Goal: Task Accomplishment & Management: Complete application form

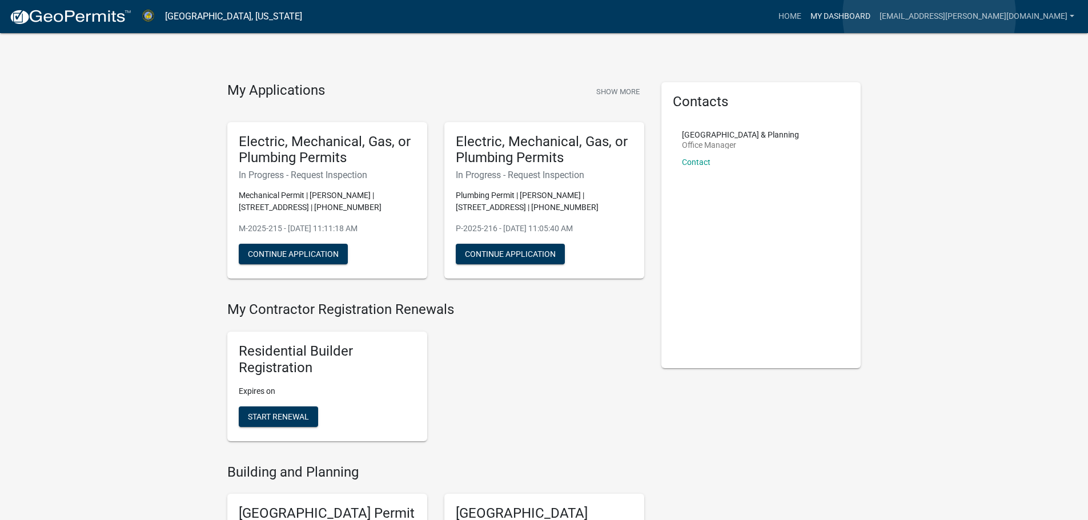
click at [875, 15] on link "My Dashboard" at bounding box center [840, 17] width 69 height 22
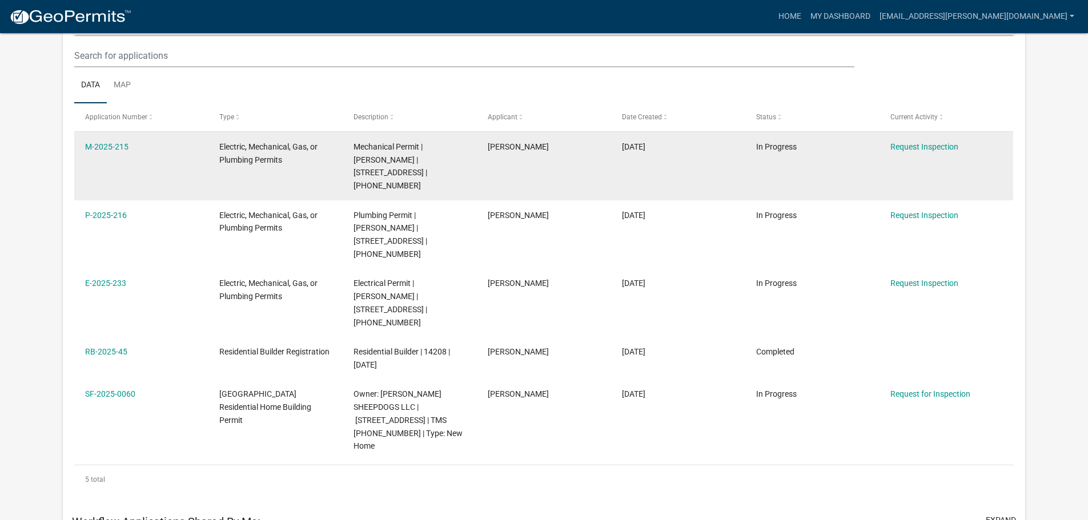
scroll to position [151, 0]
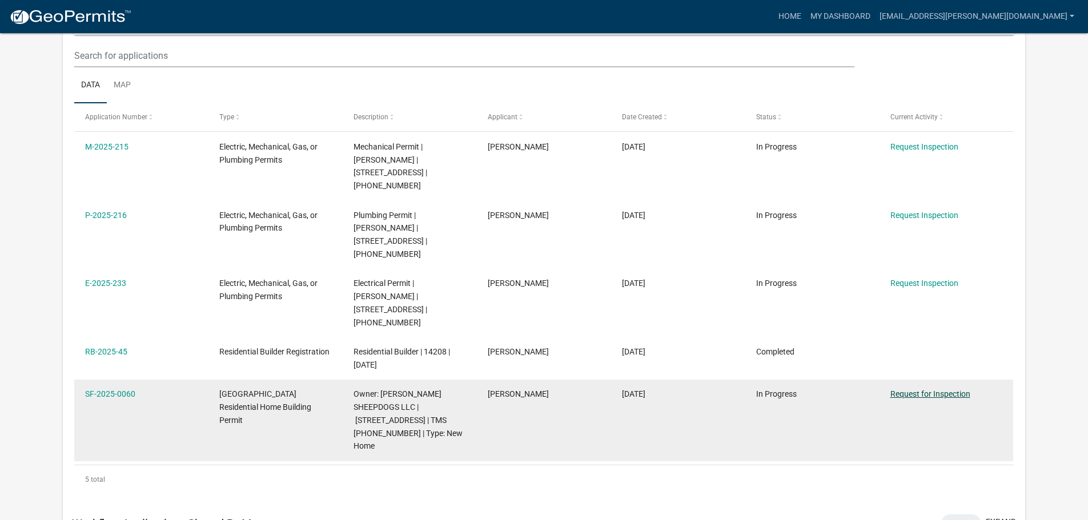
click at [942, 390] on link "Request for Inspection" at bounding box center [931, 394] width 80 height 9
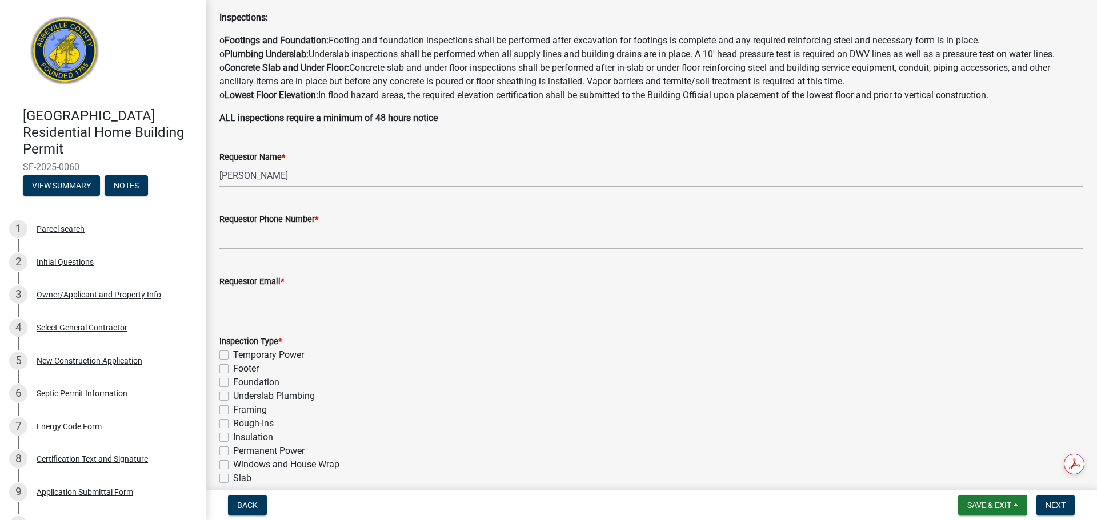
scroll to position [228, 0]
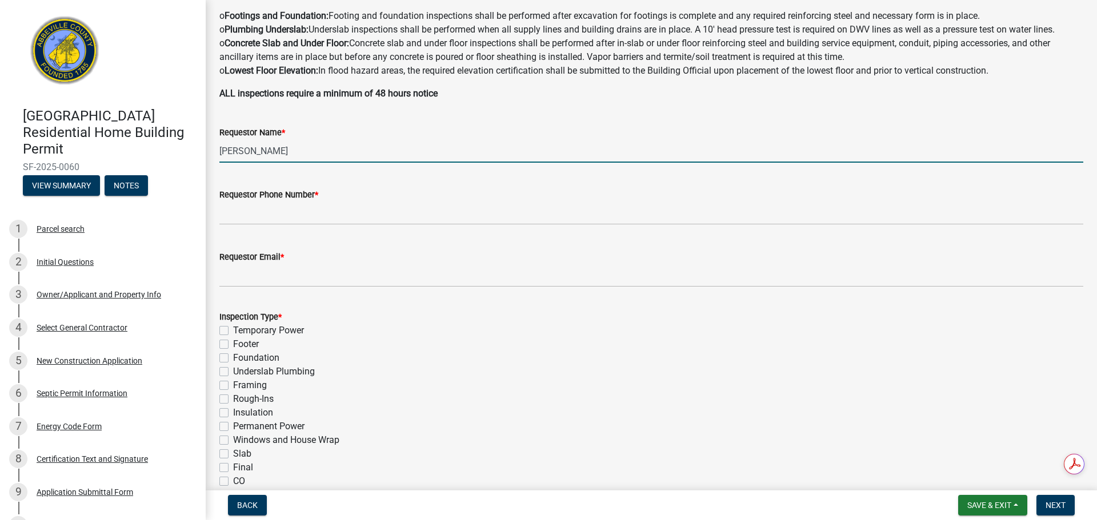
drag, startPoint x: 288, startPoint y: 150, endPoint x: 194, endPoint y: 145, distance: 94.9
click at [195, 145] on div "[GEOGRAPHIC_DATA] Residential Home Building Permit SF-2025-0060 View Summary No…" at bounding box center [548, 260] width 1097 height 520
type input "[PERSON_NAME]"
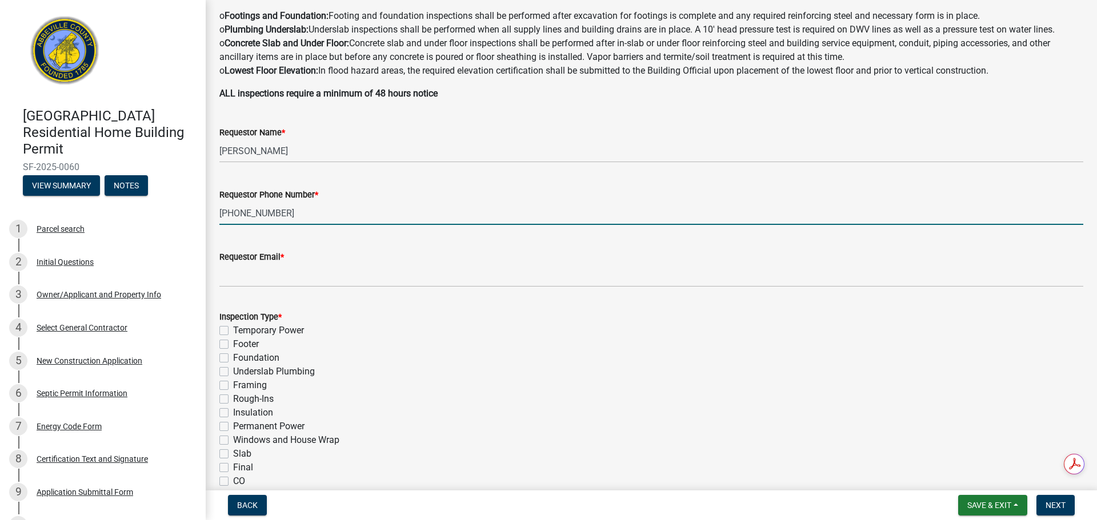
type input "[PHONE_NUMBER]"
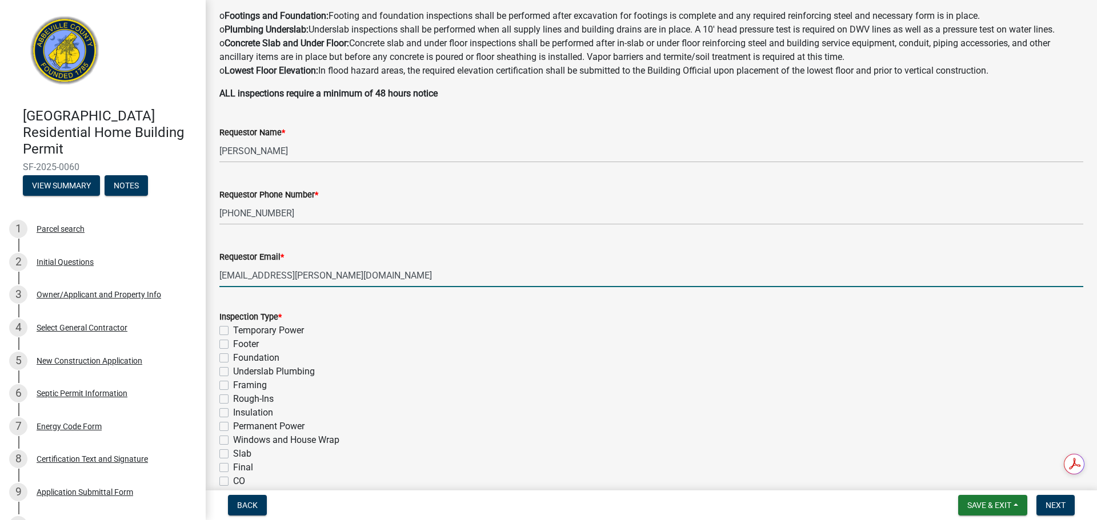
type input "[EMAIL_ADDRESS][PERSON_NAME][DOMAIN_NAME]"
click at [233, 397] on label "Rough-Ins" at bounding box center [253, 399] width 41 height 14
click at [233, 397] on input "Rough-Ins" at bounding box center [236, 395] width 7 height 7
checkbox input "true"
checkbox input "false"
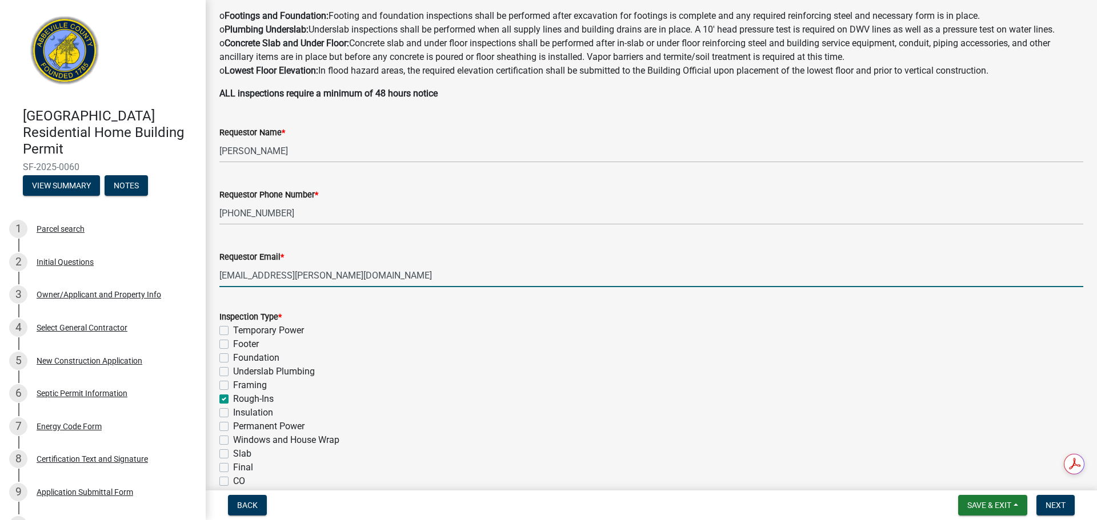
checkbox input "false"
checkbox input "true"
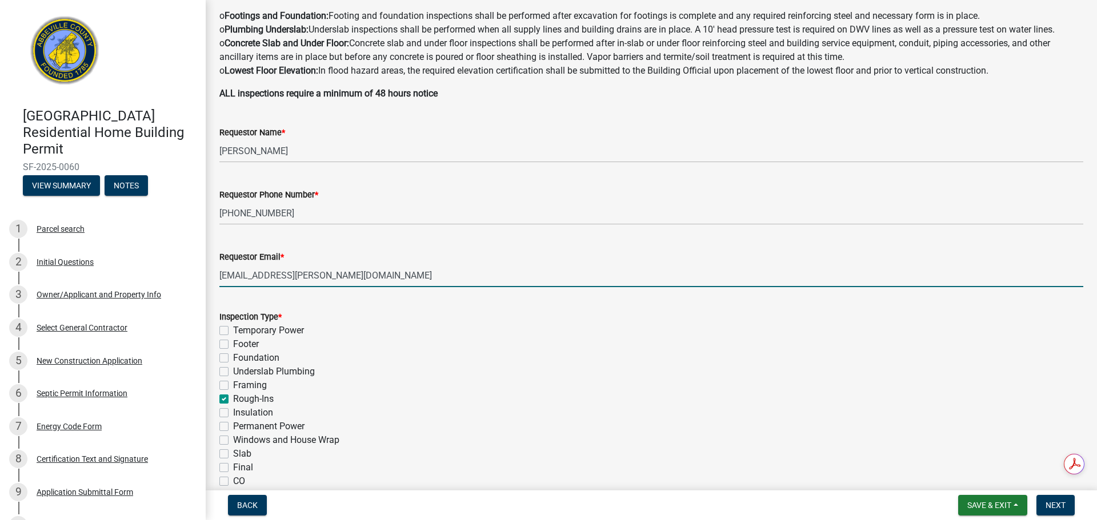
checkbox input "false"
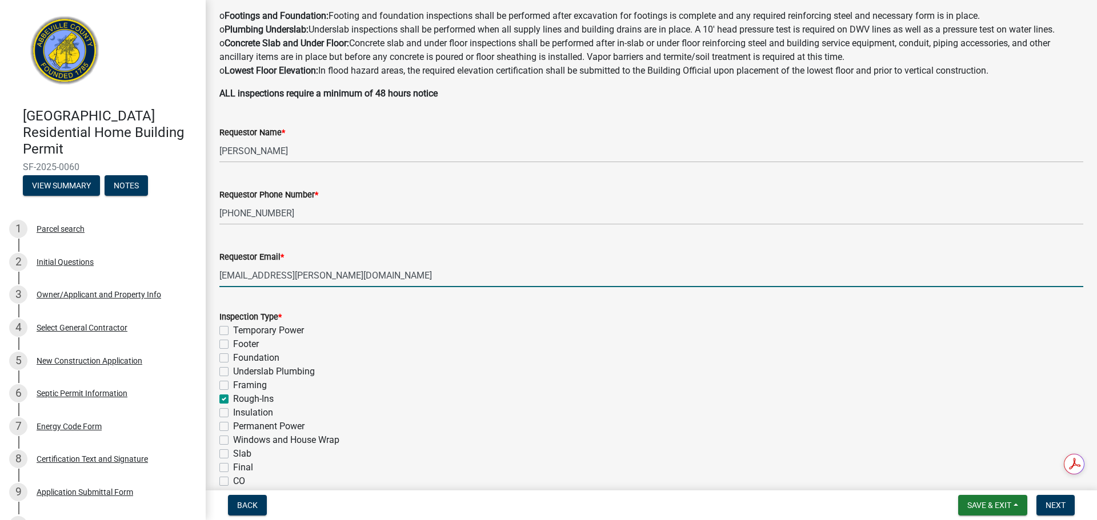
checkbox input "false"
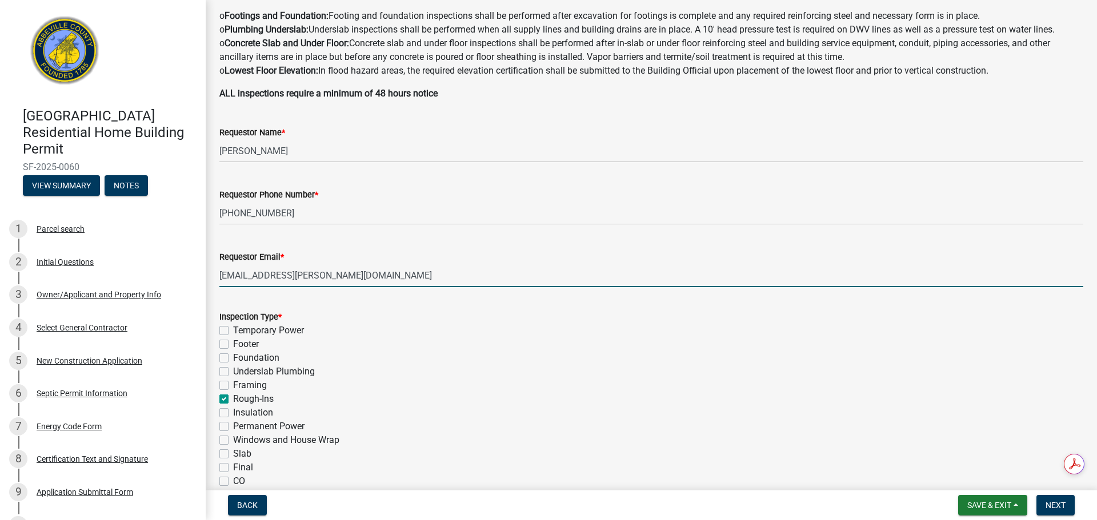
checkbox input "false"
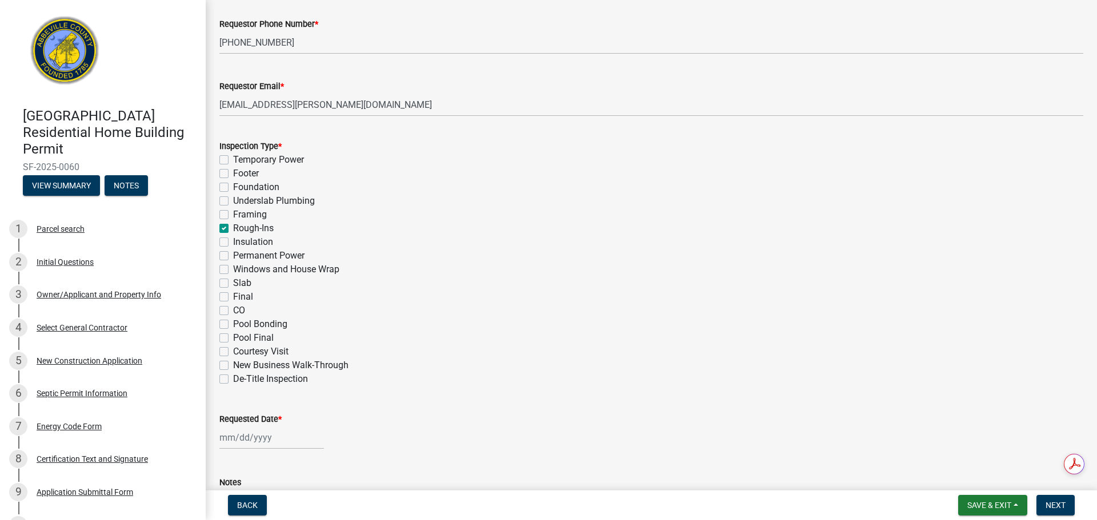
scroll to position [400, 0]
click at [278, 442] on div at bounding box center [271, 437] width 105 height 23
select select "9"
select select "2025"
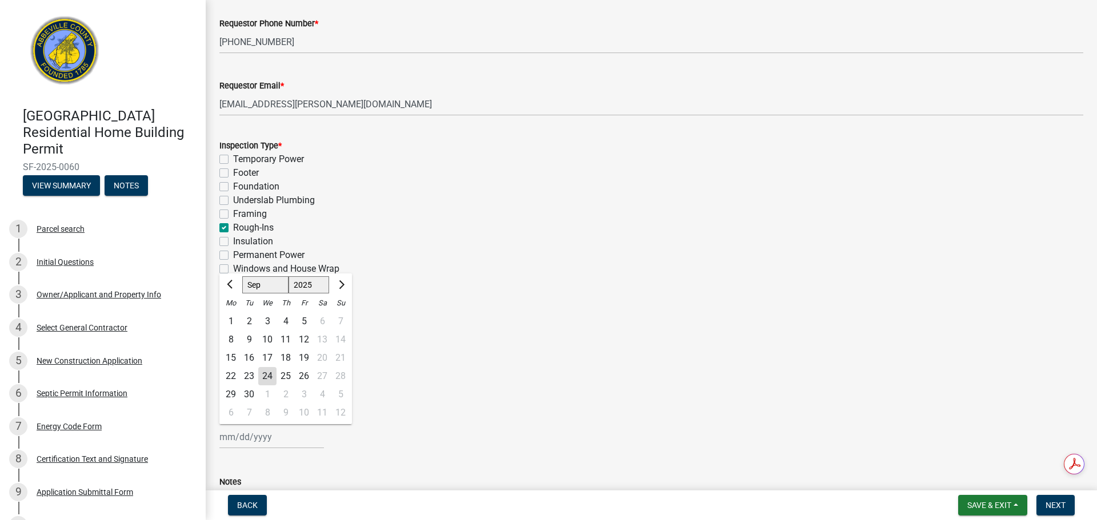
click at [266, 374] on div "24" at bounding box center [267, 376] width 18 height 18
type input "[DATE]"
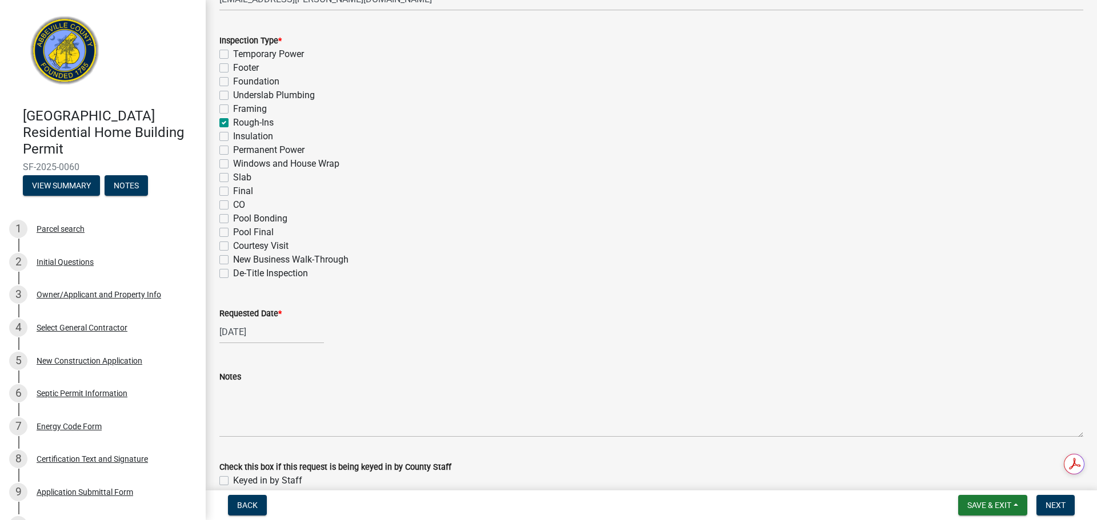
scroll to position [562, 0]
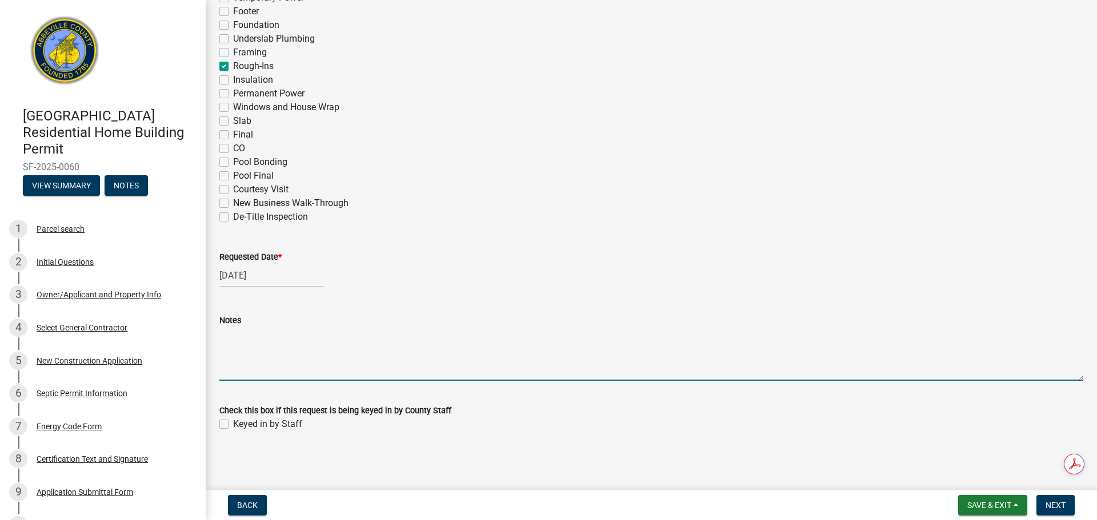
click at [232, 346] on textarea "Notes" at bounding box center [651, 354] width 864 height 54
type textarea "Gate code is 8080. Please call before arrival."
click at [1053, 507] on span "Next" at bounding box center [1055, 505] width 20 height 9
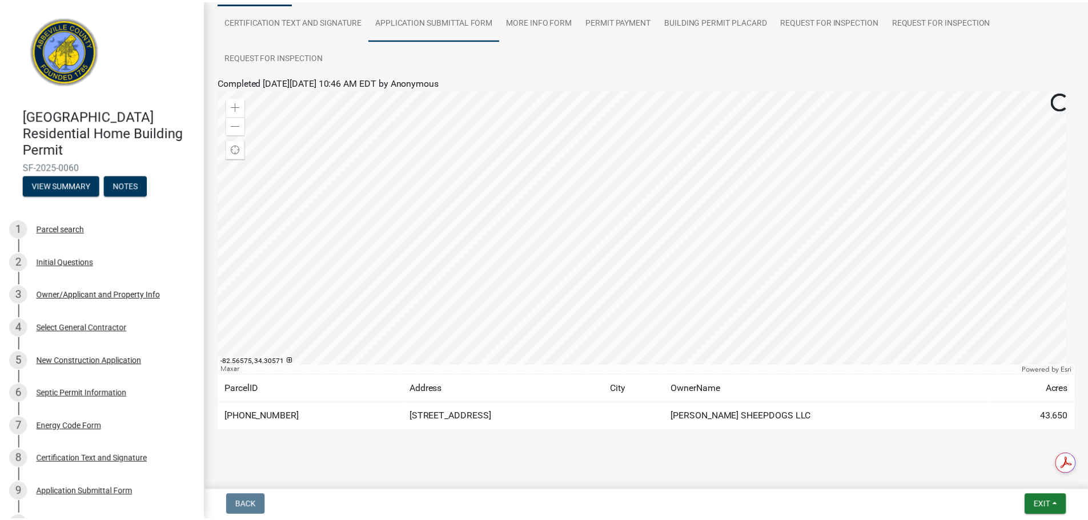
scroll to position [131, 0]
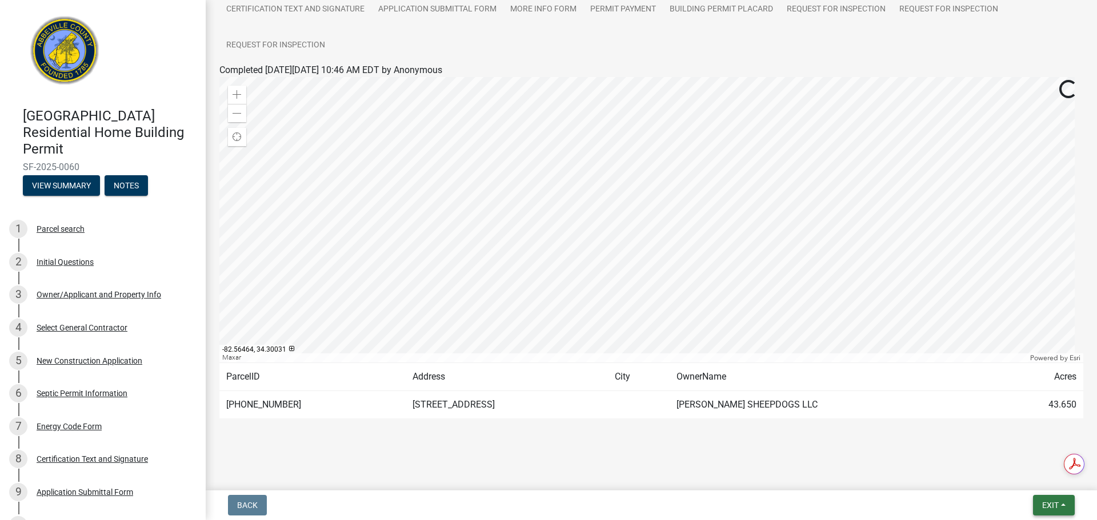
click at [1049, 501] on span "Exit" at bounding box center [1050, 505] width 17 height 9
click at [1023, 478] on button "Save & Exit" at bounding box center [1028, 475] width 91 height 27
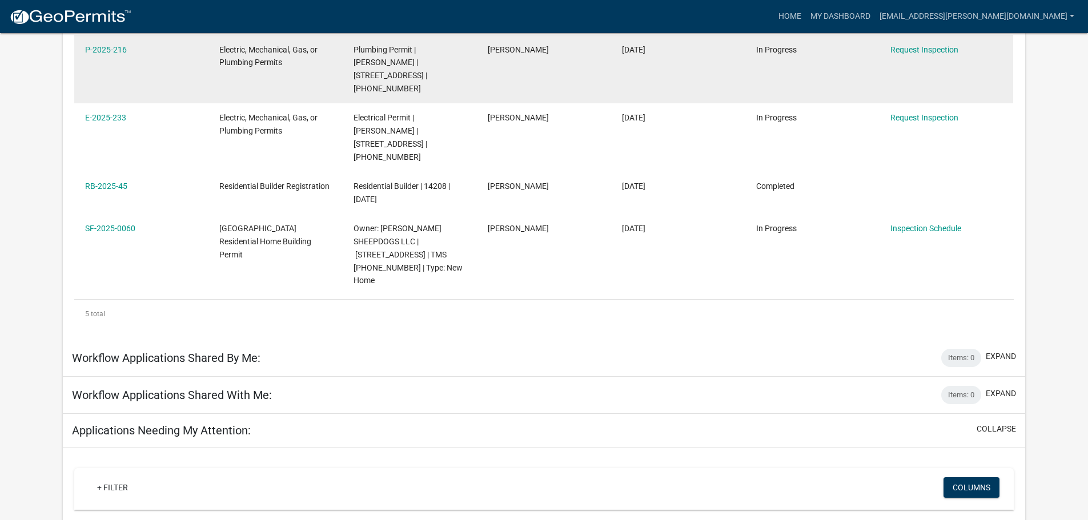
scroll to position [343, 0]
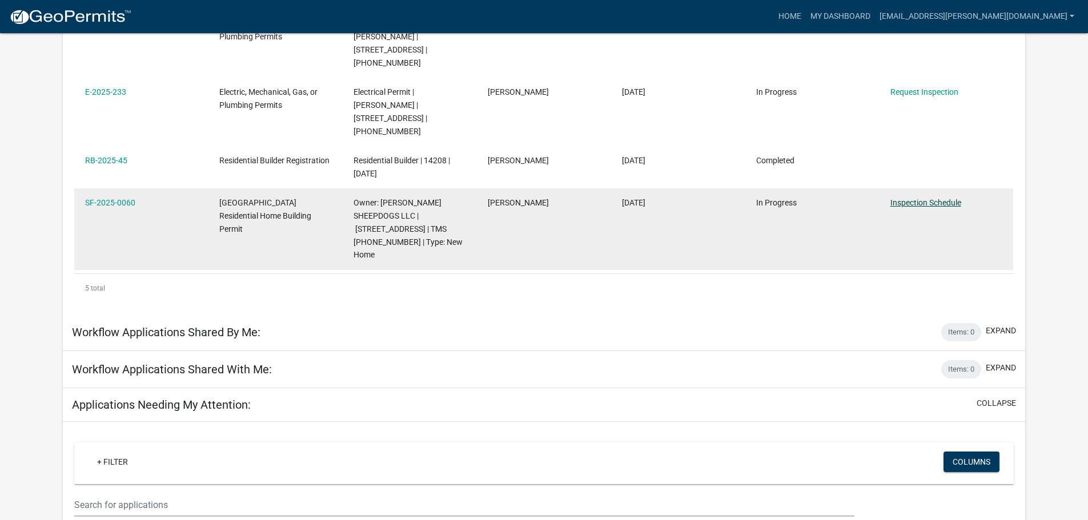
click at [909, 198] on link "Inspection Schedule" at bounding box center [926, 202] width 71 height 9
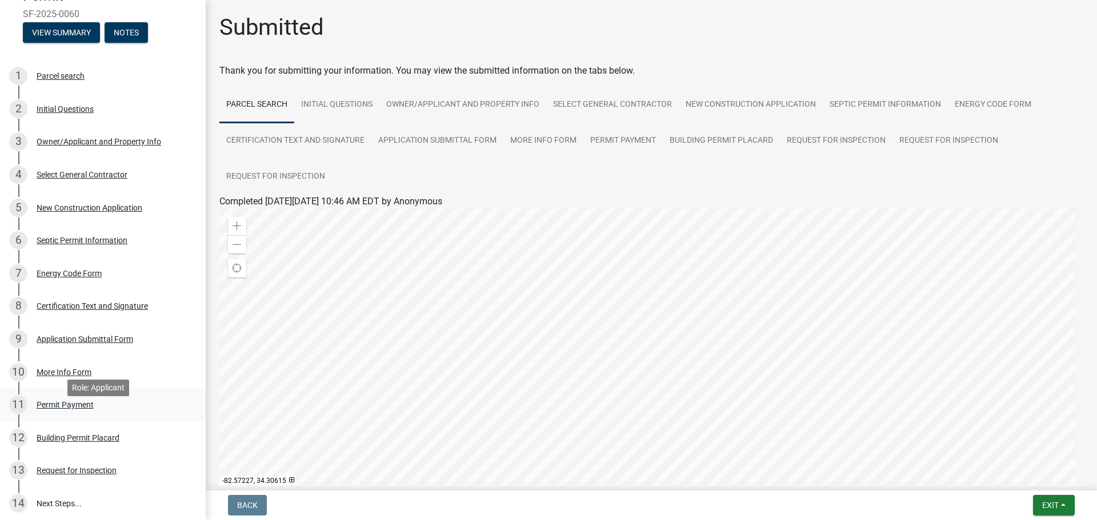
scroll to position [171, 0]
